Goal: Transaction & Acquisition: Purchase product/service

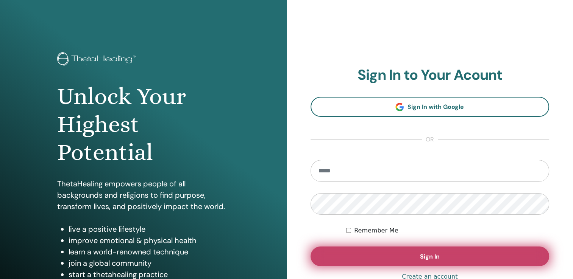
type input "**********"
click at [387, 258] on button "Sign In" at bounding box center [429, 257] width 239 height 20
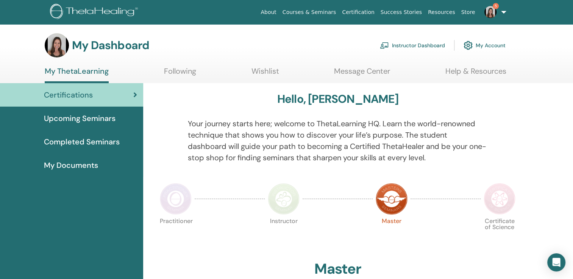
click at [426, 49] on link "Instructor Dashboard" at bounding box center [412, 45] width 65 height 17
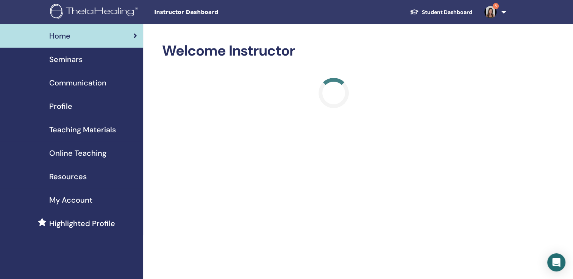
click at [94, 152] on span "Online Teaching" at bounding box center [77, 153] width 57 height 11
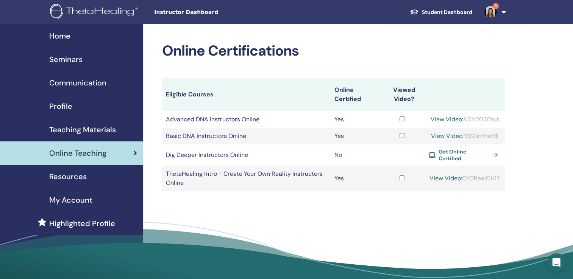
click at [429, 156] on icon at bounding box center [431, 155] width 7 height 5
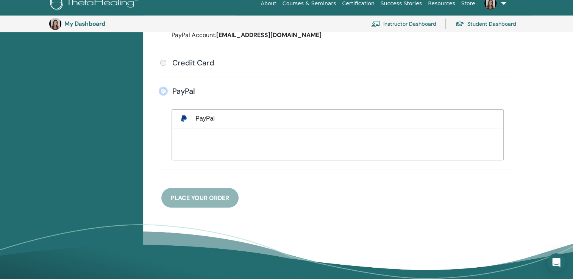
scroll to position [247, 0]
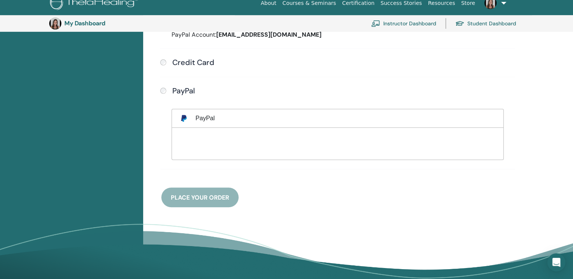
click at [221, 193] on div "Payment methods Saved Payment Profile PayPal Account: [EMAIL_ADDRESS][DOMAIN_NA…" at bounding box center [337, 90] width 361 height 235
click at [202, 197] on div "Payment methods Saved Payment Profile PayPal Account: josiekrumov@gmail.com Cre…" at bounding box center [337, 90] width 361 height 235
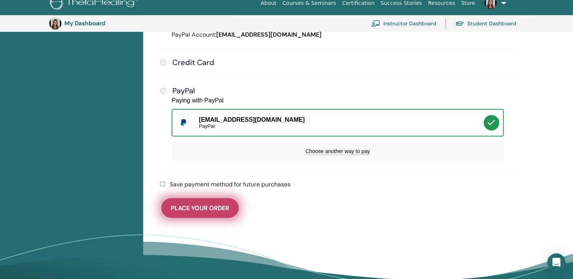
click at [223, 205] on span "Place Your Order" at bounding box center [200, 208] width 58 height 8
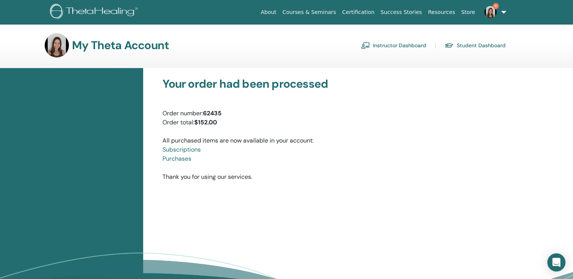
click at [339, 13] on link "Courses & Seminars" at bounding box center [309, 12] width 60 height 14
click at [385, 43] on link "Instructor Dashboard" at bounding box center [393, 45] width 65 height 12
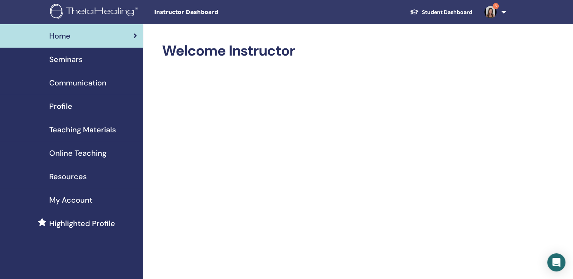
click at [79, 65] on span "Seminars" at bounding box center [65, 59] width 33 height 11
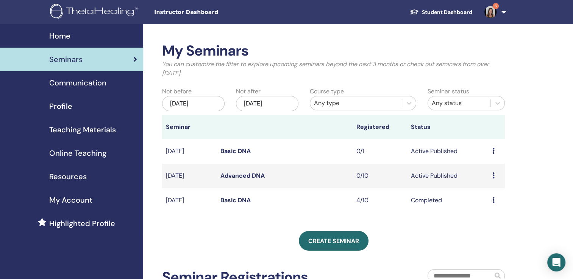
click at [489, 152] on td "Preview Edit Attendees Cancel" at bounding box center [496, 151] width 16 height 25
click at [493, 151] on icon at bounding box center [493, 151] width 2 height 6
click at [478, 155] on link "Preview" at bounding box center [484, 157] width 22 height 8
click at [239, 151] on link "Basic DNA" at bounding box center [235, 151] width 30 height 8
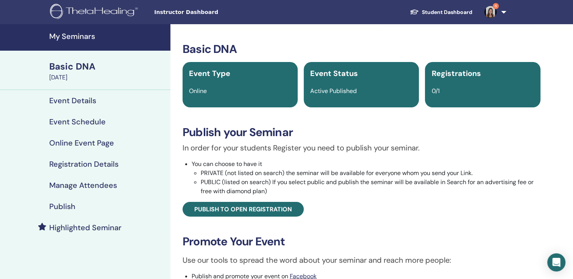
click at [435, 90] on span "0/1" at bounding box center [435, 91] width 8 height 8
click at [440, 75] on span "Registrations" at bounding box center [455, 73] width 49 height 10
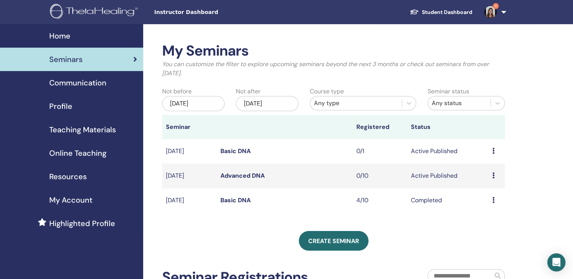
click at [496, 154] on div "Preview Edit Attendees Cancel" at bounding box center [496, 151] width 9 height 9
click at [490, 182] on link "Attendees" at bounding box center [490, 183] width 29 height 8
click at [244, 149] on link "Basic DNA" at bounding box center [235, 151] width 30 height 8
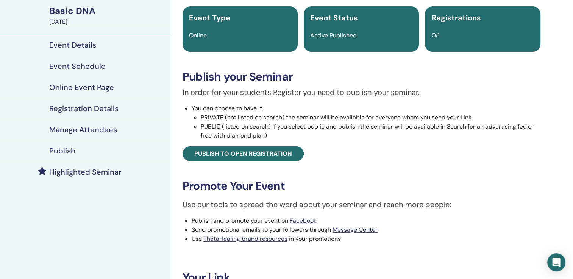
scroll to position [55, 0]
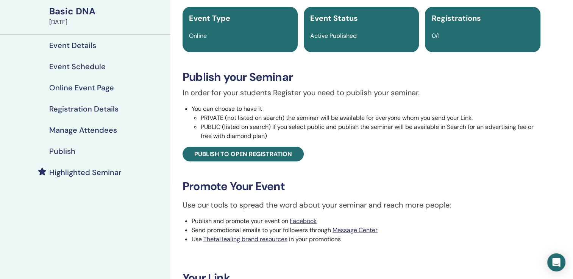
click at [83, 45] on h4 "Event Details" at bounding box center [72, 45] width 47 height 9
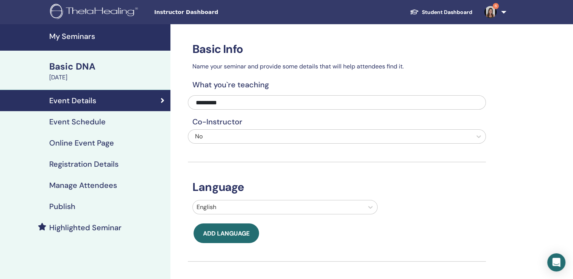
click at [101, 121] on h4 "Event Schedule" at bounding box center [77, 121] width 56 height 9
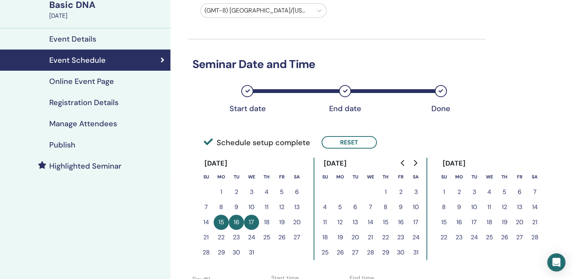
scroll to position [58, 0]
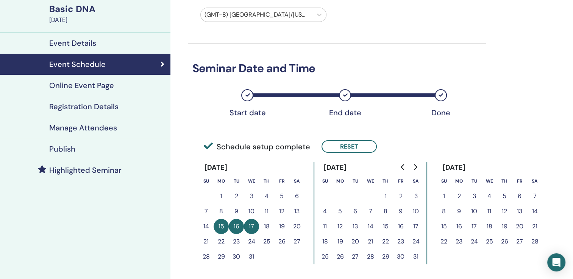
click at [104, 89] on h4 "Online Event Page" at bounding box center [81, 85] width 65 height 9
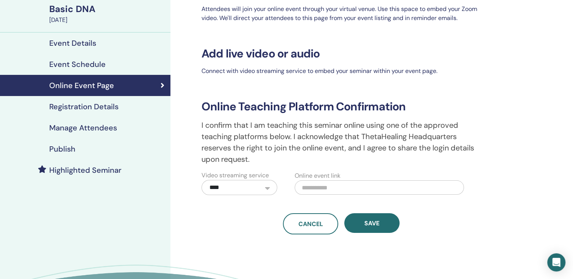
click at [103, 103] on h4 "Registration Details" at bounding box center [83, 106] width 69 height 9
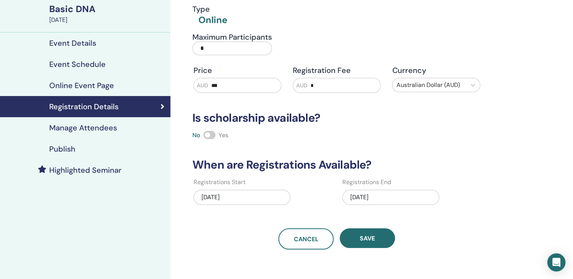
click at [212, 53] on input "*" at bounding box center [231, 49] width 79 height 14
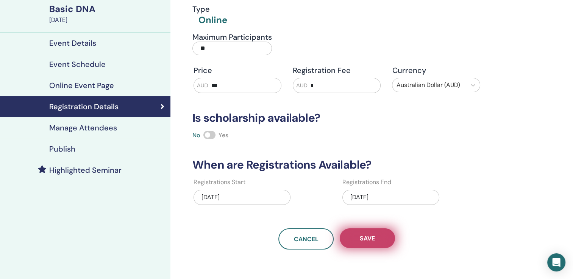
type input "**"
click at [355, 240] on button "Save" at bounding box center [366, 239] width 55 height 20
click at [372, 239] on span "Save" at bounding box center [366, 239] width 15 height 8
click at [364, 247] on button "Save" at bounding box center [366, 239] width 55 height 20
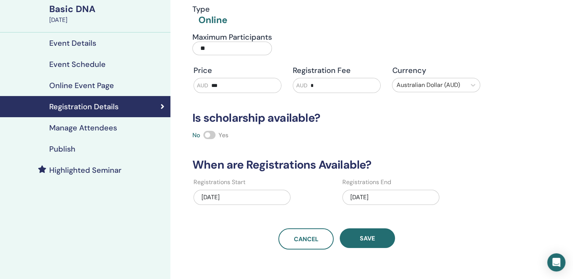
click at [106, 126] on h4 "Manage Attendees" at bounding box center [83, 127] width 68 height 9
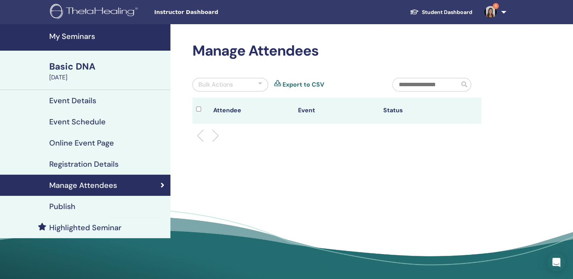
click at [80, 33] on h4 "My Seminars" at bounding box center [107, 36] width 117 height 9
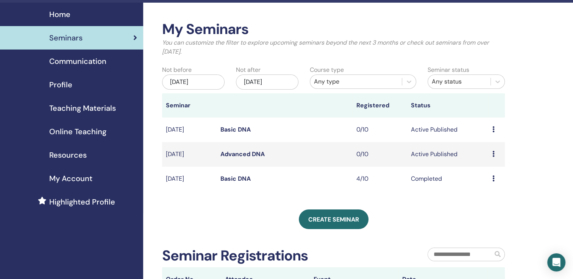
scroll to position [21, 0]
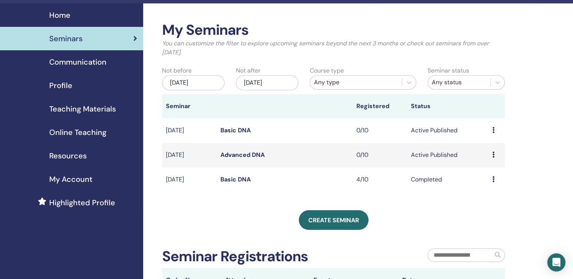
click at [89, 136] on span "Online Teaching" at bounding box center [77, 132] width 57 height 11
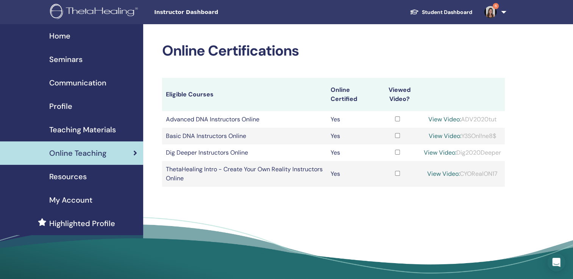
click at [434, 156] on link "View Video:" at bounding box center [439, 153] width 33 height 8
click at [61, 128] on span "Teaching Materials" at bounding box center [82, 129] width 67 height 11
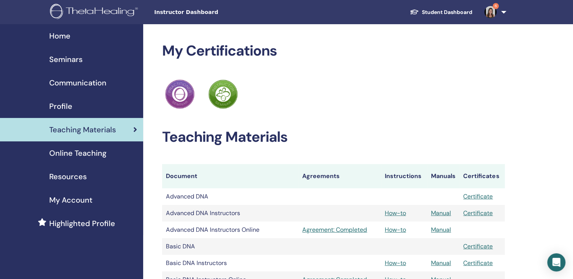
click at [64, 61] on span "Seminars" at bounding box center [65, 59] width 33 height 11
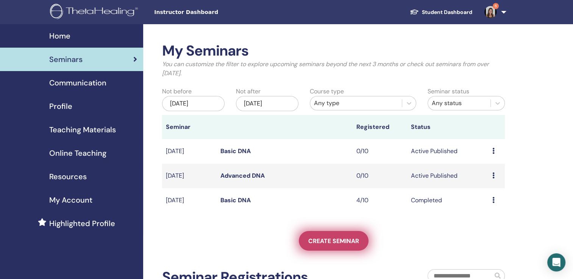
click at [358, 239] on link "Create seminar" at bounding box center [334, 241] width 70 height 20
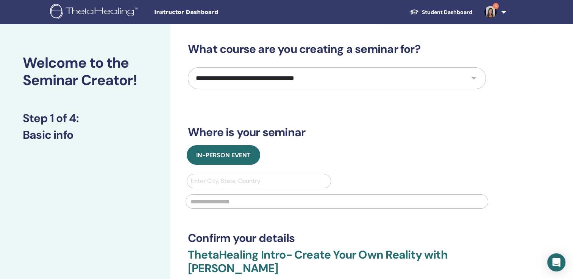
click at [326, 82] on select "**********" at bounding box center [337, 78] width 298 height 22
select select "**"
click at [188, 67] on select "**********" at bounding box center [337, 78] width 298 height 22
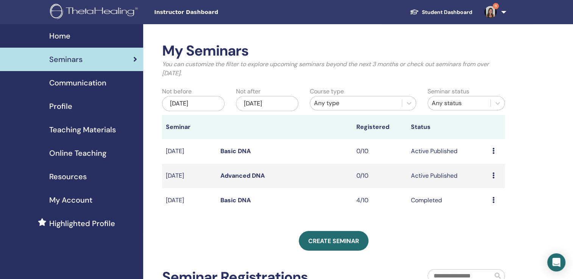
click at [89, 174] on div "Resources" at bounding box center [71, 176] width 131 height 11
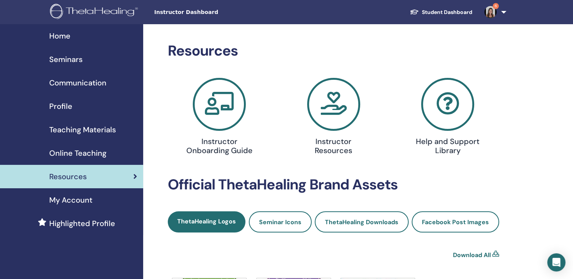
click at [92, 152] on span "Online Teaching" at bounding box center [77, 153] width 57 height 11
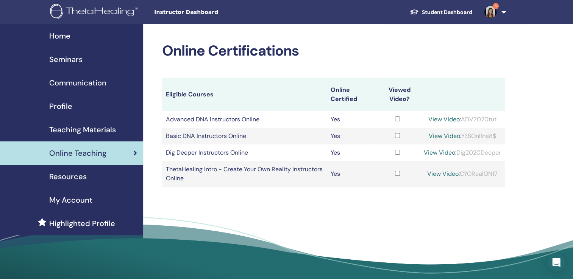
click at [390, 149] on td at bounding box center [397, 153] width 45 height 17
click at [397, 175] on td at bounding box center [397, 174] width 45 height 26
click at [395, 175] on td at bounding box center [397, 174] width 45 height 26
click at [82, 67] on link "Seminars" at bounding box center [71, 59] width 143 height 23
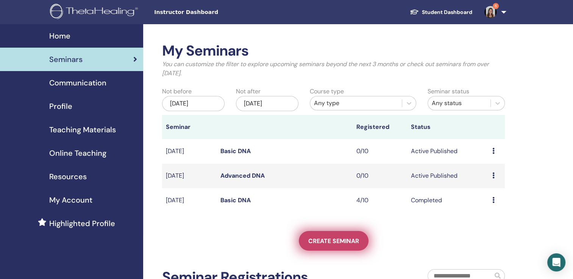
click at [315, 231] on link "Create seminar" at bounding box center [334, 241] width 70 height 20
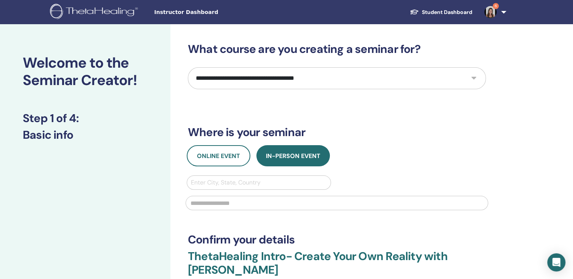
click at [295, 87] on select "**********" at bounding box center [337, 78] width 298 height 22
select select "**"
click at [188, 67] on select "**********" at bounding box center [337, 78] width 298 height 22
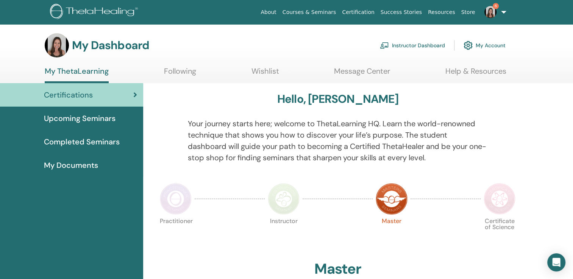
click at [440, 45] on link "Instructor Dashboard" at bounding box center [412, 45] width 65 height 17
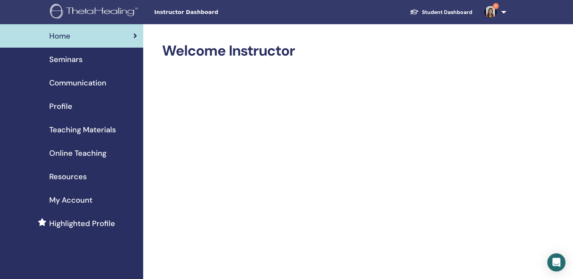
click at [82, 57] on div "Seminars" at bounding box center [71, 59] width 131 height 11
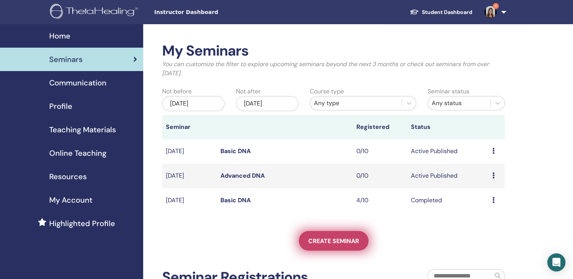
click at [312, 235] on link "Create seminar" at bounding box center [334, 241] width 70 height 20
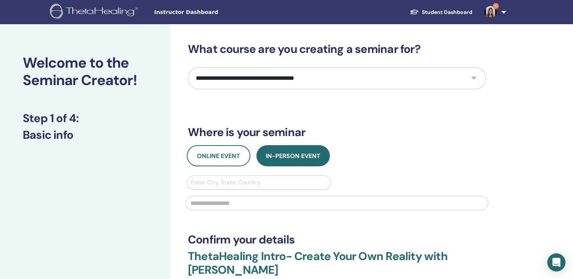
click at [345, 78] on select "**********" at bounding box center [337, 78] width 298 height 22
select select "**"
click at [188, 67] on select "**********" at bounding box center [337, 78] width 298 height 22
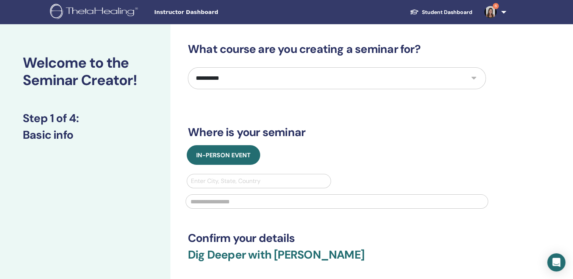
click at [327, 127] on h3 "Where is your seminar" at bounding box center [337, 133] width 298 height 14
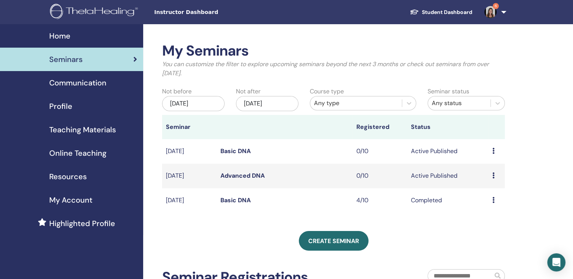
click at [95, 155] on span "Online Teaching" at bounding box center [77, 153] width 57 height 11
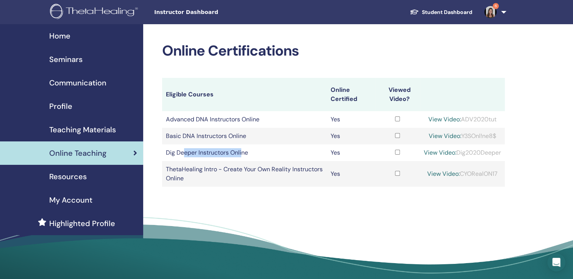
drag, startPoint x: 184, startPoint y: 154, endPoint x: 242, endPoint y: 153, distance: 57.5
click at [242, 153] on td "Dig Deeper Instructors Online" at bounding box center [244, 153] width 165 height 17
drag, startPoint x: 242, startPoint y: 153, endPoint x: 255, endPoint y: 153, distance: 13.2
click at [255, 153] on td "Dig Deeper Instructors Online" at bounding box center [244, 153] width 165 height 17
